Goal: Transaction & Acquisition: Purchase product/service

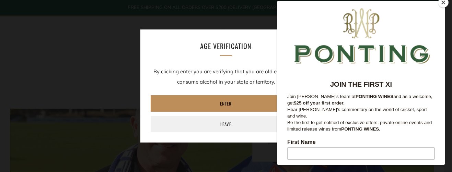
click at [227, 104] on link "Enter" at bounding box center [226, 103] width 151 height 16
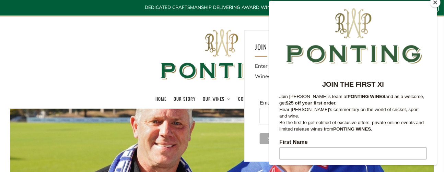
click at [437, 3] on button "Close" at bounding box center [436, 2] width 10 height 10
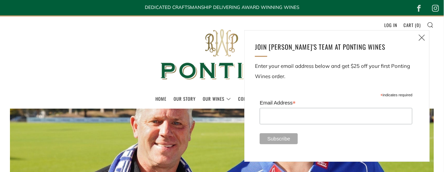
click at [423, 37] on icon at bounding box center [422, 37] width 8 height 9
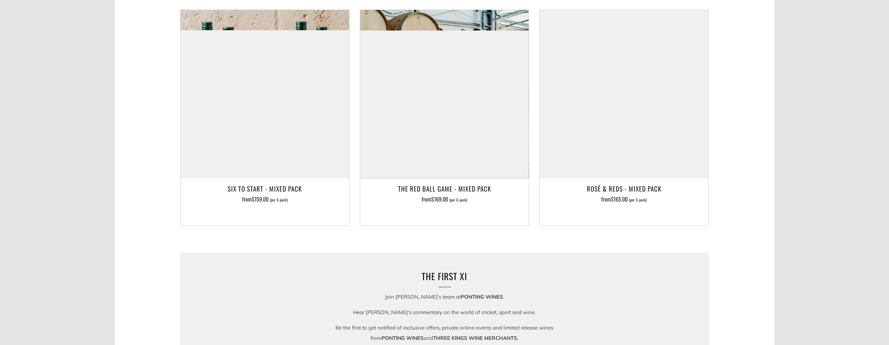
scroll to position [686, 0]
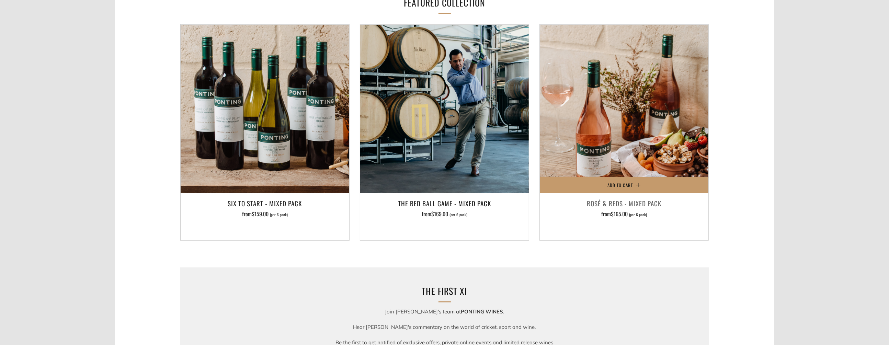
click at [444, 172] on span "$165.00" at bounding box center [619, 214] width 17 height 8
